Goal: Information Seeking & Learning: Learn about a topic

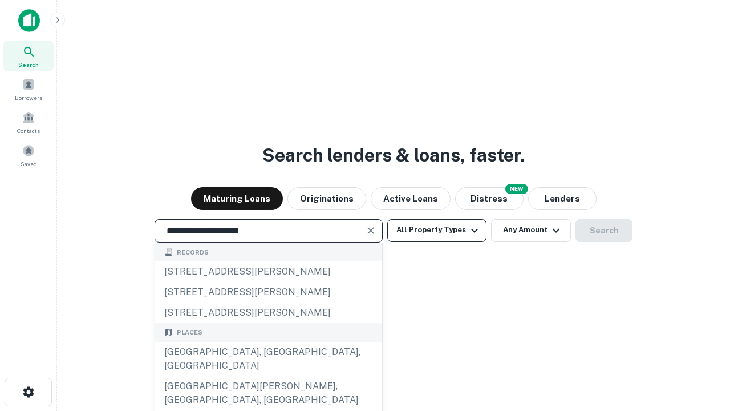
click at [268, 376] on div "[GEOGRAPHIC_DATA], [GEOGRAPHIC_DATA], [GEOGRAPHIC_DATA]" at bounding box center [268, 359] width 227 height 34
click at [437, 230] on button "All Property Types" at bounding box center [436, 230] width 99 height 23
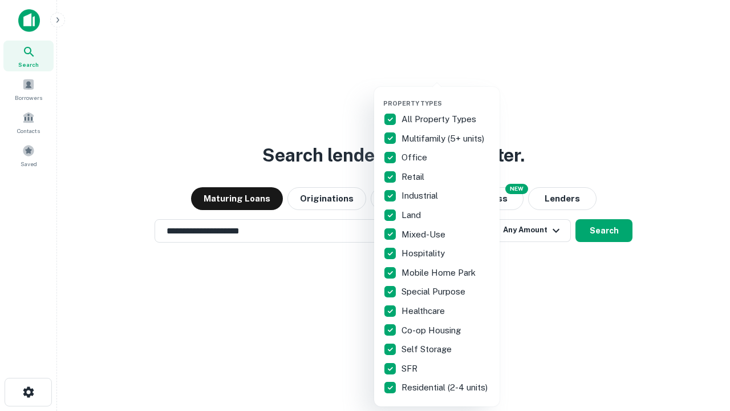
type input "**********"
click at [446, 96] on button "button" at bounding box center [446, 96] width 126 height 1
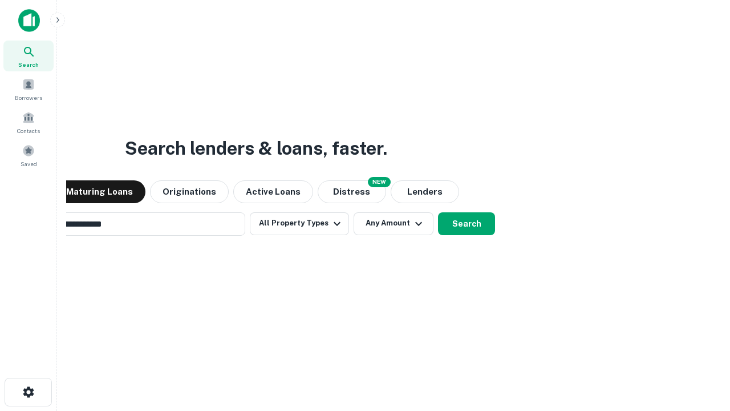
scroll to position [18, 0]
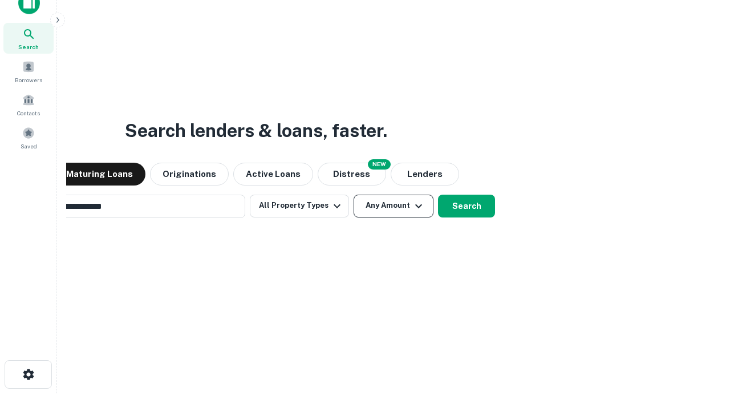
click at [354, 195] on button "Any Amount" at bounding box center [394, 206] width 80 height 23
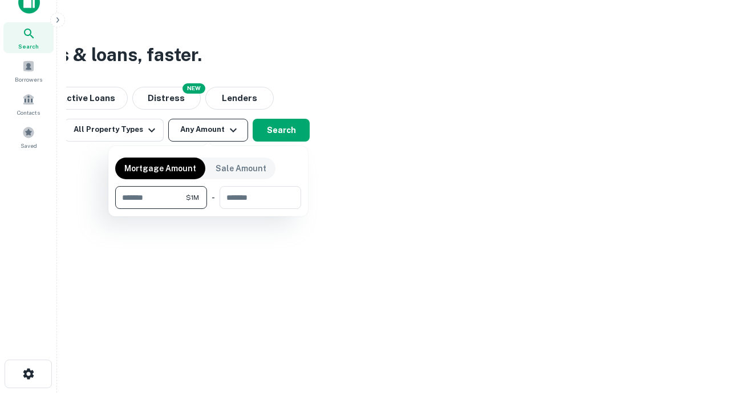
type input "*******"
click at [208, 209] on button "button" at bounding box center [208, 209] width 186 height 1
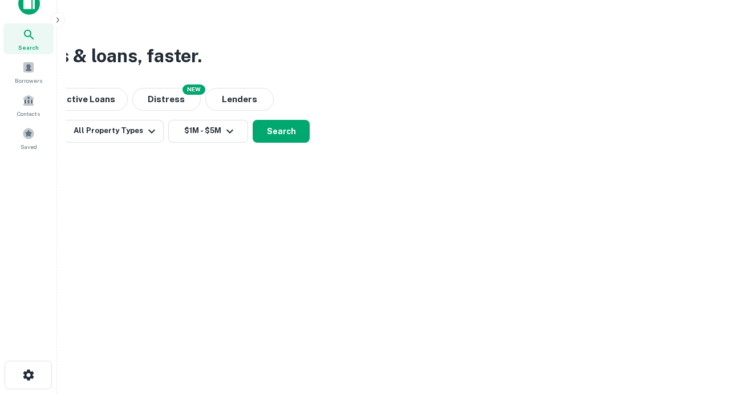
scroll to position [7, 211]
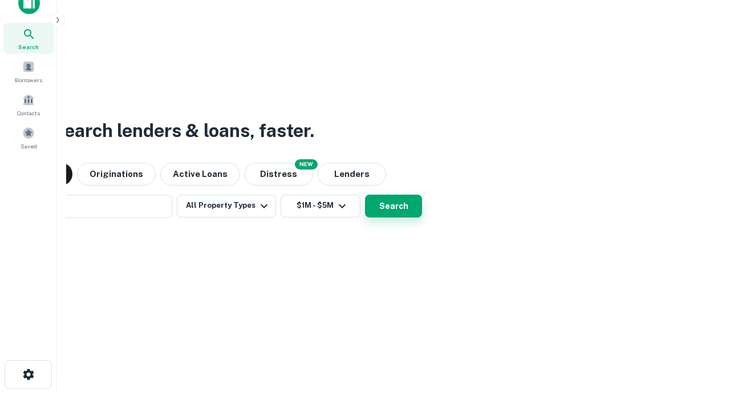
click at [365, 195] on button "Search" at bounding box center [393, 206] width 57 height 23
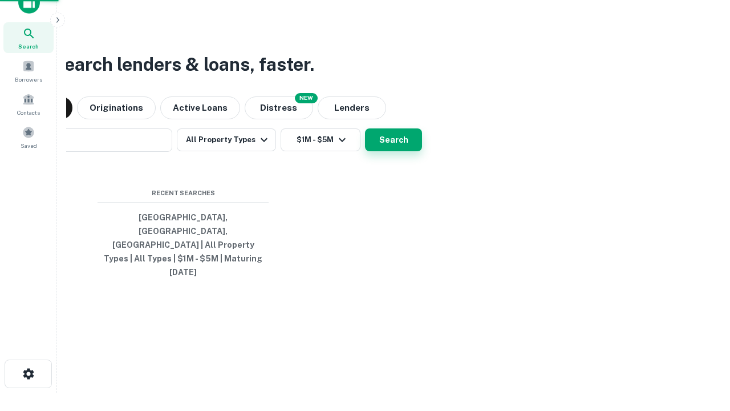
scroll to position [30, 323]
